Goal: Task Accomplishment & Management: Manage account settings

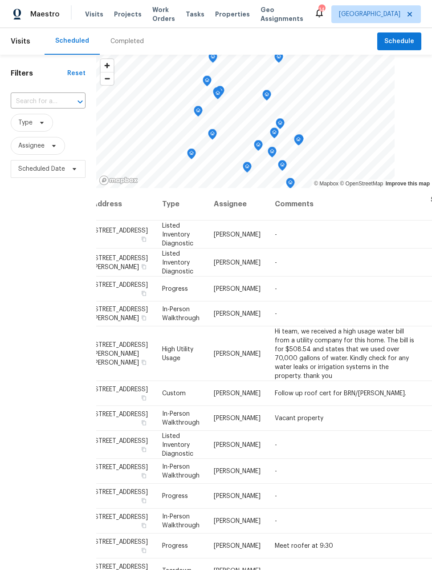
scroll to position [0, 14]
click at [0, 0] on icon at bounding box center [0, 0] width 0 height 0
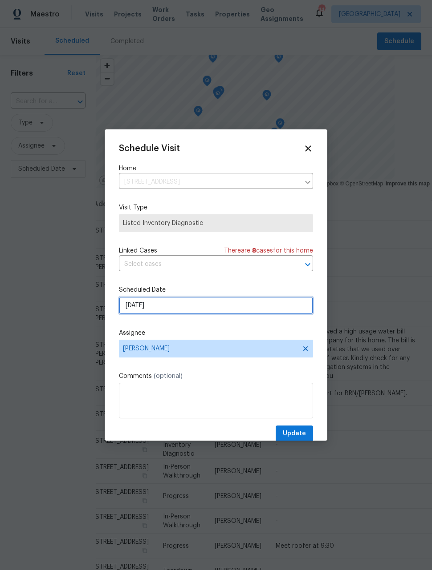
click at [248, 310] on input "8/13/2025" at bounding box center [216, 306] width 194 height 18
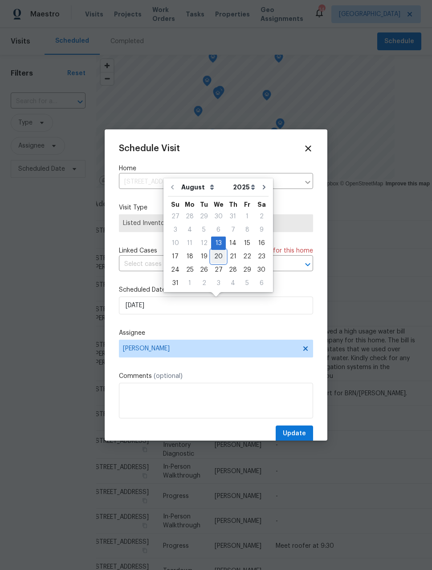
click at [217, 256] on div "20" at bounding box center [218, 257] width 15 height 12
type input "8/20/2025"
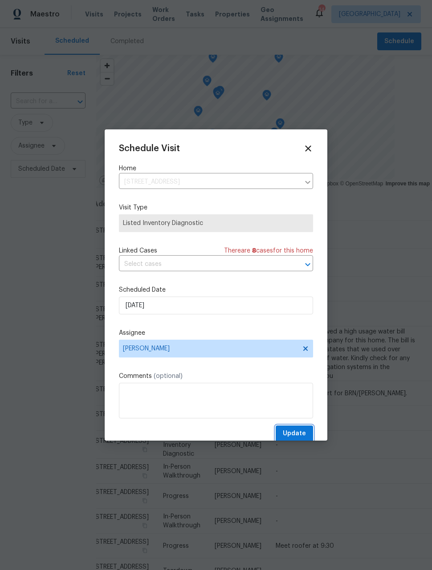
click at [298, 434] on span "Update" at bounding box center [294, 434] width 23 height 11
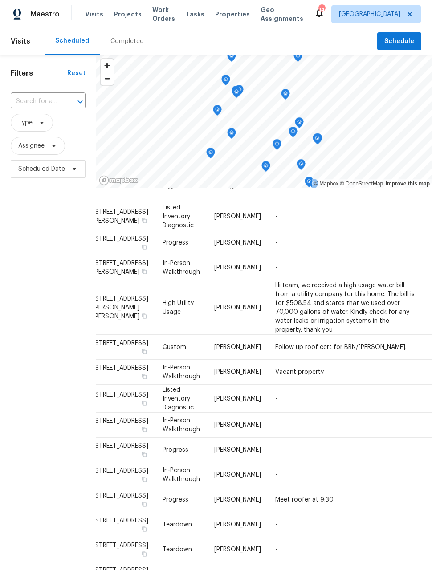
scroll to position [18, 14]
click at [28, 263] on div "Filters Reset ​ Type Assignee Scheduled Date" at bounding box center [48, 350] width 96 height 590
click at [32, 125] on span "Type" at bounding box center [25, 122] width 14 height 9
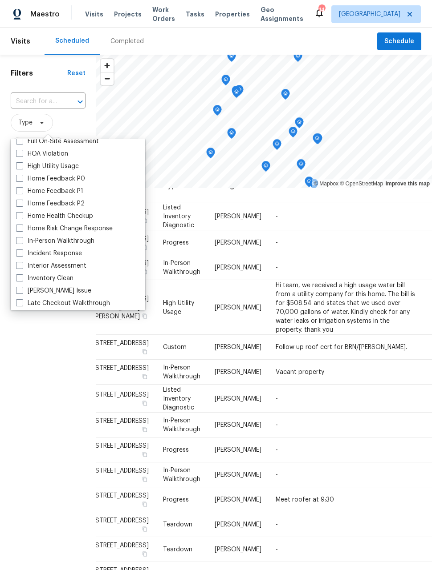
scroll to position [256, 0]
click at [16, 239] on span at bounding box center [19, 239] width 7 height 7
click at [16, 239] on input "In-Person Walkthrough" at bounding box center [19, 239] width 6 height 6
checkbox input "true"
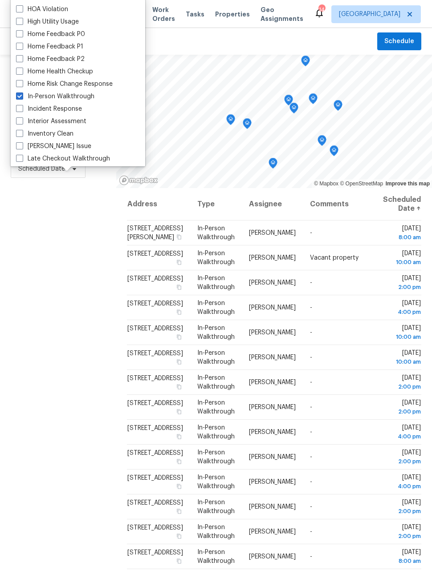
scroll to position [14, 0]
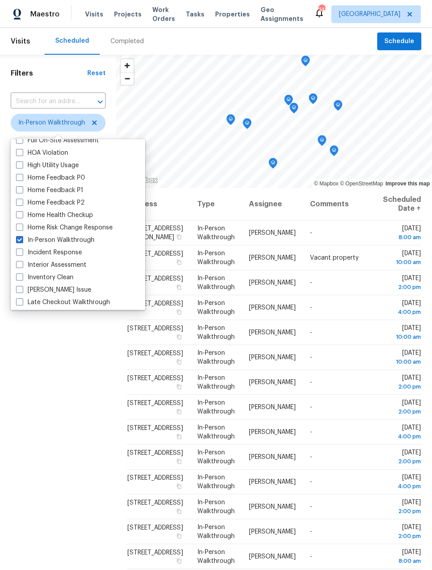
click at [80, 367] on div "Filters Reset ​ In-Person Walkthrough Assignee Scheduled Date" at bounding box center [58, 350] width 116 height 590
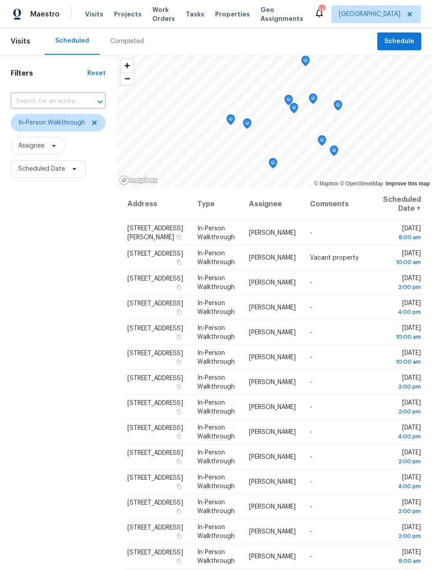
scroll to position [0, 0]
click at [56, 288] on div "Filters Reset ​ In-Person Walkthrough Assignee Scheduled Date" at bounding box center [58, 350] width 116 height 590
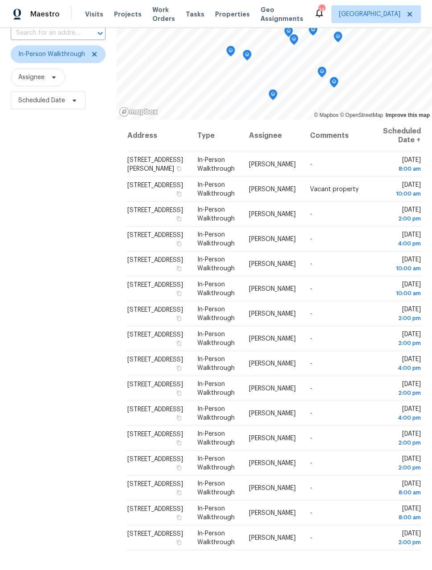
scroll to position [14, 0]
click at [88, 51] on span at bounding box center [93, 54] width 10 height 7
